Goal: Task Accomplishment & Management: Complete application form

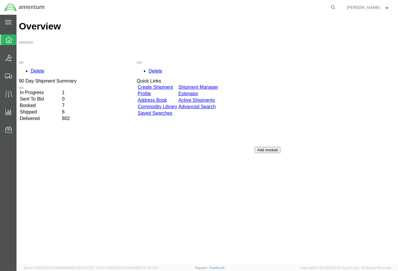
click at [163, 85] on link "Create Shipment" at bounding box center [155, 87] width 35 height 5
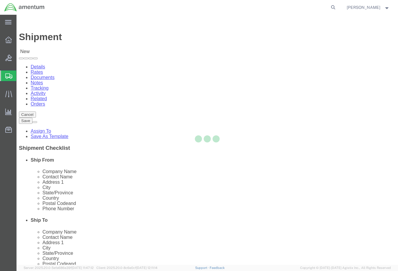
select select
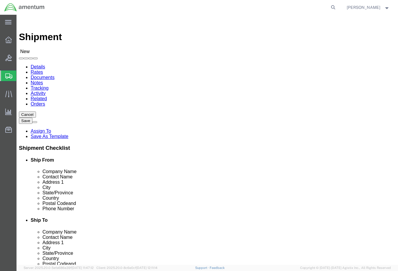
type input "wst"
select select "49945"
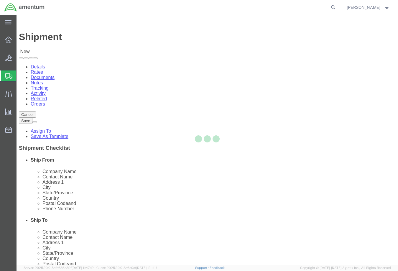
type input "Amentum Services, Inc"
type input "[PERSON_NAME]"
type input "[STREET_ADDRESS][PERSON_NAME]"
type input "Bldg. #2"
type input "San Antonio"
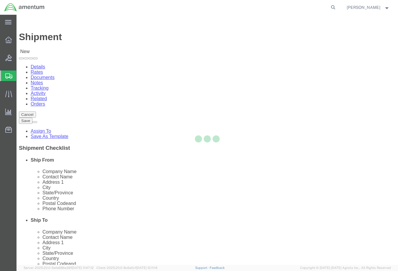
type input "78216"
type input "[PHONE_NUMBER]"
type input "[PERSON_NAME][EMAIL_ADDRESS][PERSON_NAME][DOMAIN_NAME]"
checkbox input "true"
select select "[GEOGRAPHIC_DATA]"
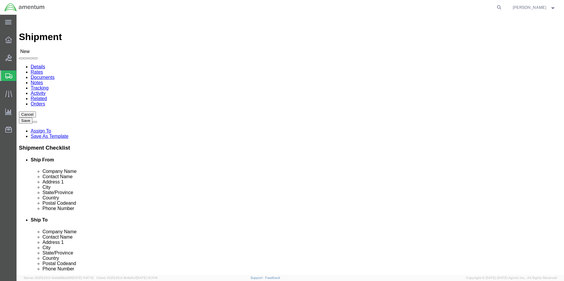
drag, startPoint x: 117, startPoint y: 120, endPoint x: 70, endPoint y: 121, distance: 46.9
click div "Contact Name [PERSON_NAME]"
type input "[PERSON_NAME]"
click input "[PERSON_NAME][EMAIL_ADDRESS][PERSON_NAME][DOMAIN_NAME]"
type input "[PERSON_NAME][EMAIL_ADDRESS][PERSON_NAME][DOMAIN_NAME]"
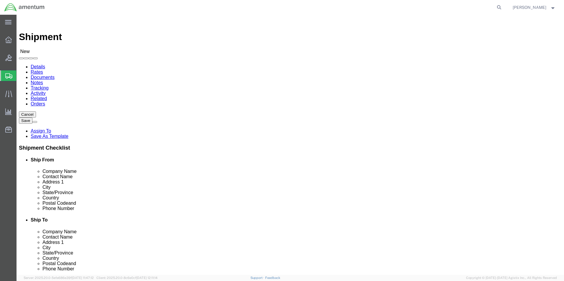
type input "ELP"
select select "49939"
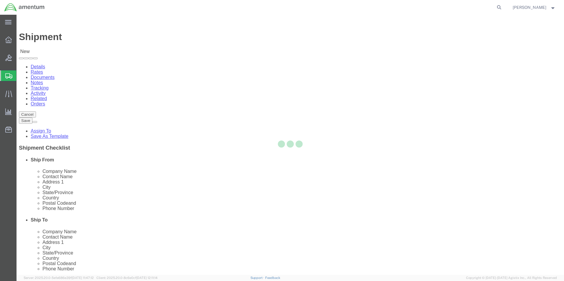
type input "Amentum Services, Inc"
type input "[DATE][PERSON_NAME]"
type input "[STREET_ADDRESS][PERSON_NAME]"
type input "[GEOGRAPHIC_DATA]"
type input "79925"
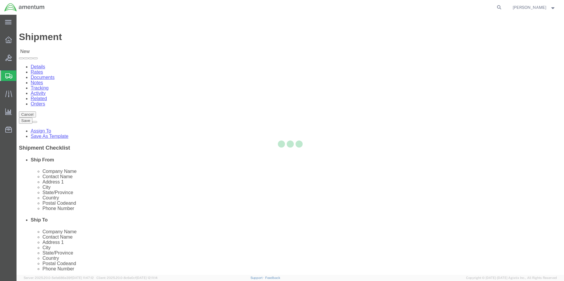
type input "[PHONE_NUMBER]"
type input "[DATE][EMAIL_ADDRESS][PERSON_NAME][DOMAIN_NAME]"
checkbox input "true"
select select "[GEOGRAPHIC_DATA]"
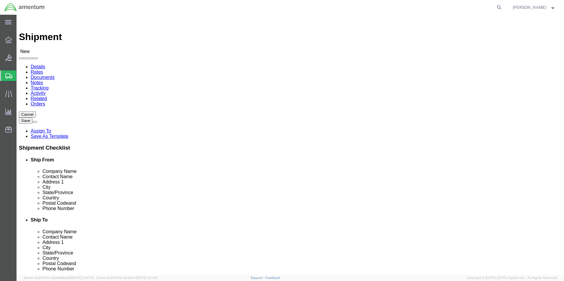
drag, startPoint x: 319, startPoint y: 121, endPoint x: 280, endPoint y: 121, distance: 39.2
click div "Contact Name [DATE][PERSON_NAME]"
type input "[PERSON_NAME]"
click input "[DATE][EMAIL_ADDRESS][PERSON_NAME][DOMAIN_NAME]"
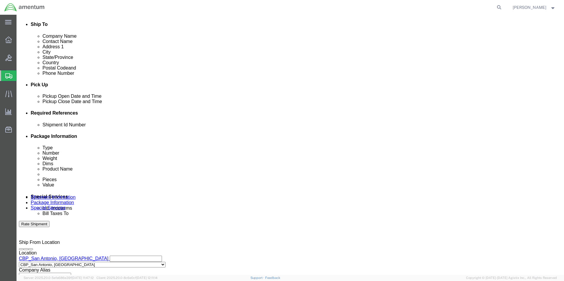
scroll to position [206, 0]
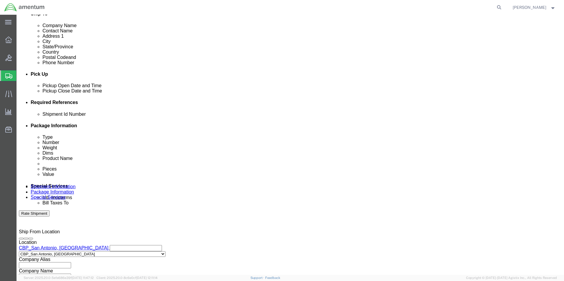
type input "[PERSON_NAME][EMAIL_ADDRESS][PERSON_NAME][DOMAIN_NAME]"
click div "[DATE] 2:00 PM"
type input "3:00 PM"
click button "Apply"
click button "Add reference"
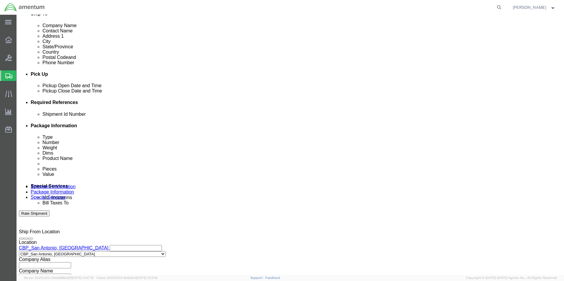
click button "Add reference"
click input "text"
type input "530-009410 / 530-009412"
select select "DEPT"
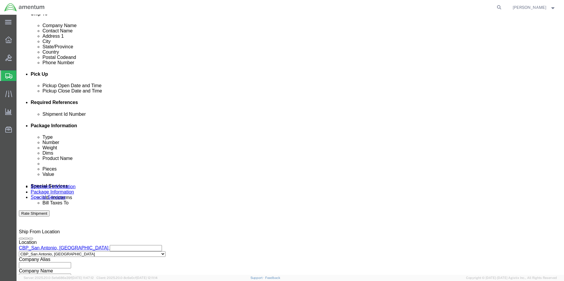
type input "CBP"
select select "PROJNUM"
type input "6118.04.03.2219.000.WST.0000"
click select "Select Account Type Activity ID Airline Appointment Number ASN Batch Request # …"
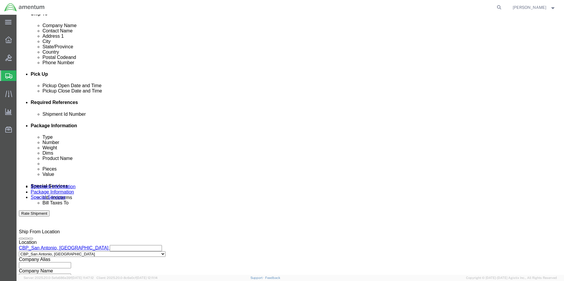
scroll to position [0, 0]
select select "CUSTREF"
click select "Select Account Type Activity ID Airline Appointment Number ASN Batch Request # …"
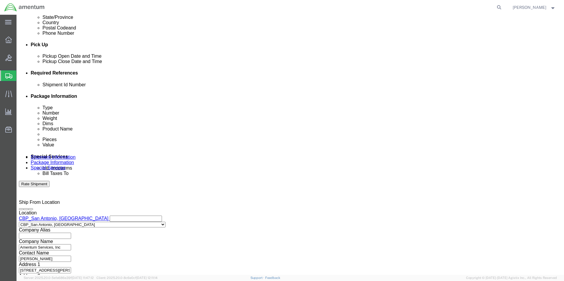
scroll to position [257, 0]
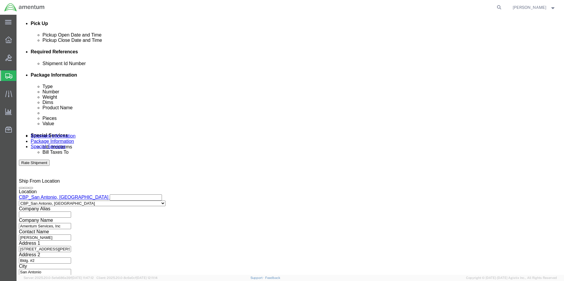
type input "SCISSOR LINKS"
click select "Select Air Less than Truckload Multi-Leg Ocean Freight Rail Small Parcel Truckl…"
select select "SMAL"
click select "Select Air Less than Truckload Multi-Leg Ocean Freight Rail Small Parcel Truckl…"
click div
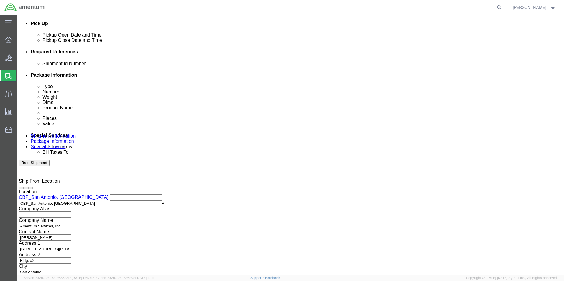
click button "Continue"
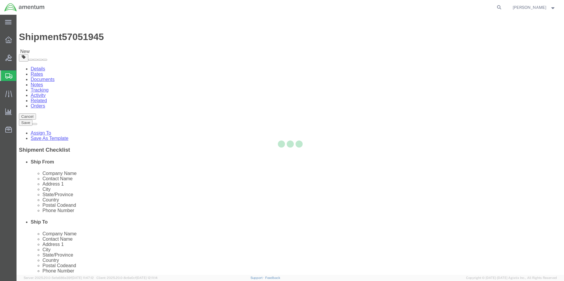
select select "YRPK"
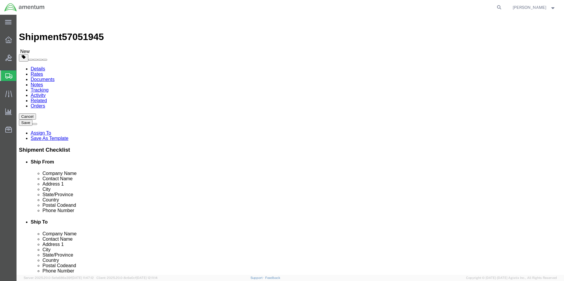
click input "text"
type input "18"
type input "12"
type input "6"
click input "0.00"
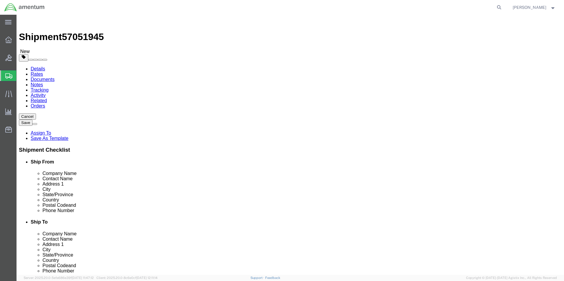
type input "0"
type input "3.00"
click link "Add Content"
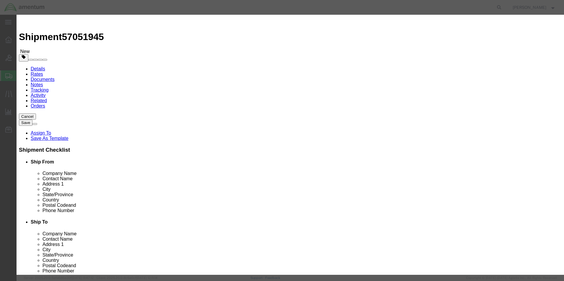
click input "text"
type input "SCISSOR LINKS"
click input "0"
click input "2"
type input "2"
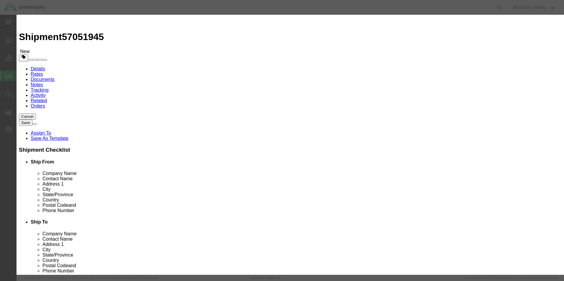
click input "text"
type input "2500.00"
click textarea
click textarea "PN: 35037"
click textarea "PN: 350A37"
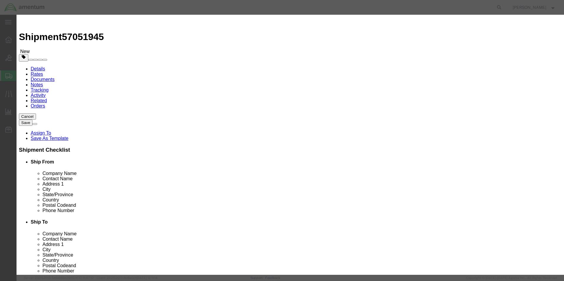
type textarea "PN: 350A37-1126-03, SN: SD2437 PN: 350A37-1126-02, SN: PMA1762"
click input "text"
type input "SD2437, PMA1762"
click button "Save & Close"
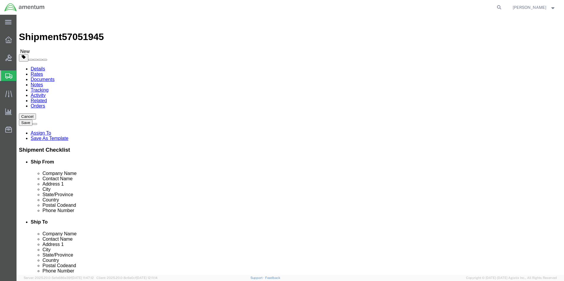
click button "Rate Shipment"
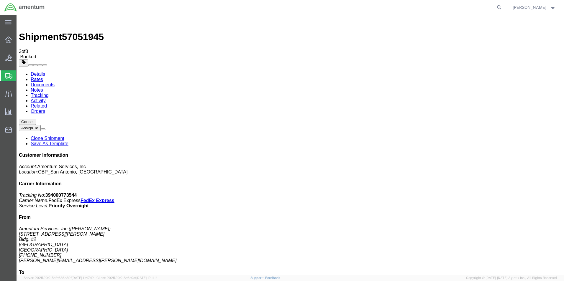
drag, startPoint x: 245, startPoint y: 105, endPoint x: 246, endPoint y: 126, distance: 20.6
